Goal: Task Accomplishment & Management: Use online tool/utility

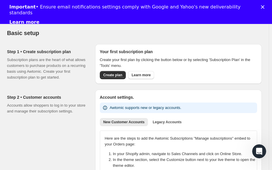
scroll to position [30, 0]
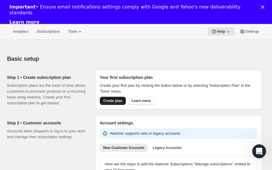
click at [109, 98] on span "Create plan" at bounding box center [112, 100] width 19 height 5
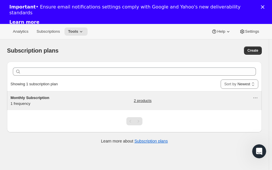
click at [37, 96] on span "Monthly Subscription" at bounding box center [30, 98] width 39 height 4
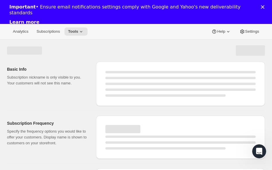
select select "WEEK"
select select "MONTH"
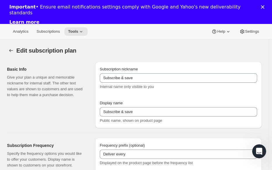
type input "Monthly Subscription"
type input "Corner Piece"
type input "Deliver puzzles every"
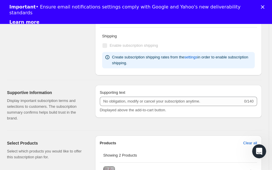
scroll to position [242, 0]
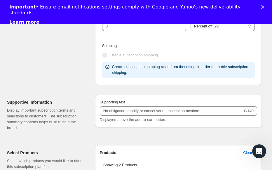
click at [192, 66] on span "settings" at bounding box center [191, 67] width 13 height 6
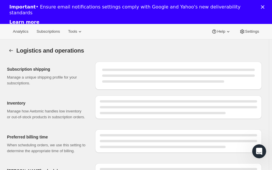
select select "DAY"
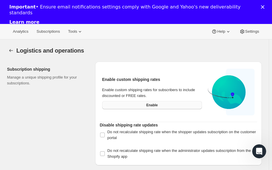
click at [158, 104] on span "Enable" at bounding box center [151, 105] width 11 height 5
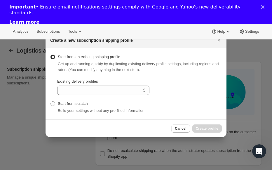
select select "gid://shopify/DeliveryProfile/98904277163"
click at [200, 129] on span "Create profile" at bounding box center [207, 128] width 22 height 5
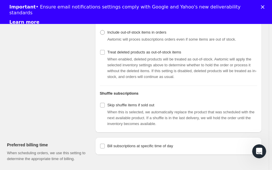
scroll to position [231, 0]
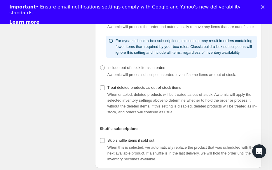
click at [24, 19] on link "Learn more" at bounding box center [24, 22] width 30 height 6
